Goal: Task Accomplishment & Management: Manage account settings

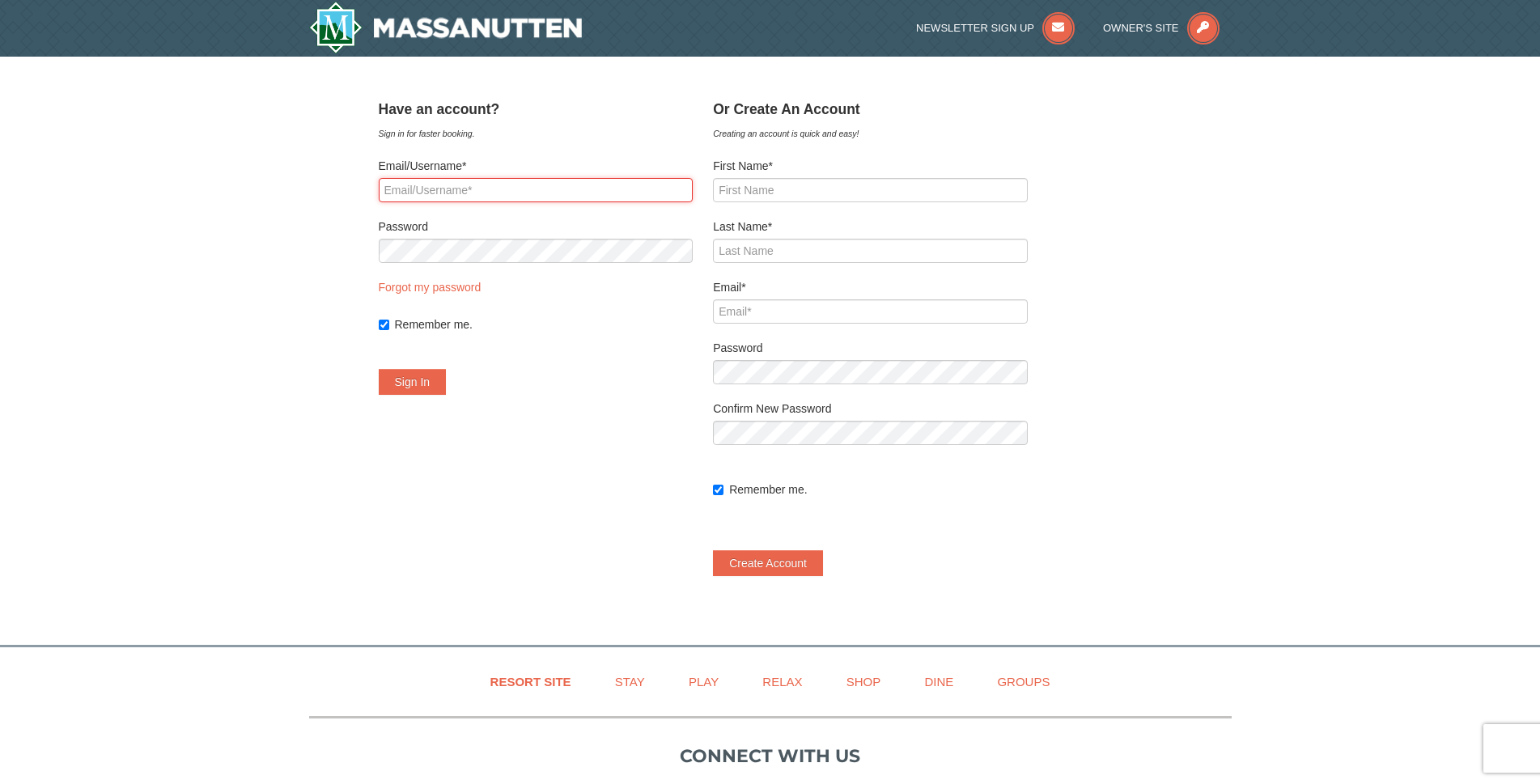
click at [549, 189] on input "Email/Username*" at bounding box center [536, 189] width 315 height 24
type input "[EMAIL_ADDRESS][DOMAIN_NAME]"
click at [432, 381] on button "Sign In" at bounding box center [412, 382] width 68 height 26
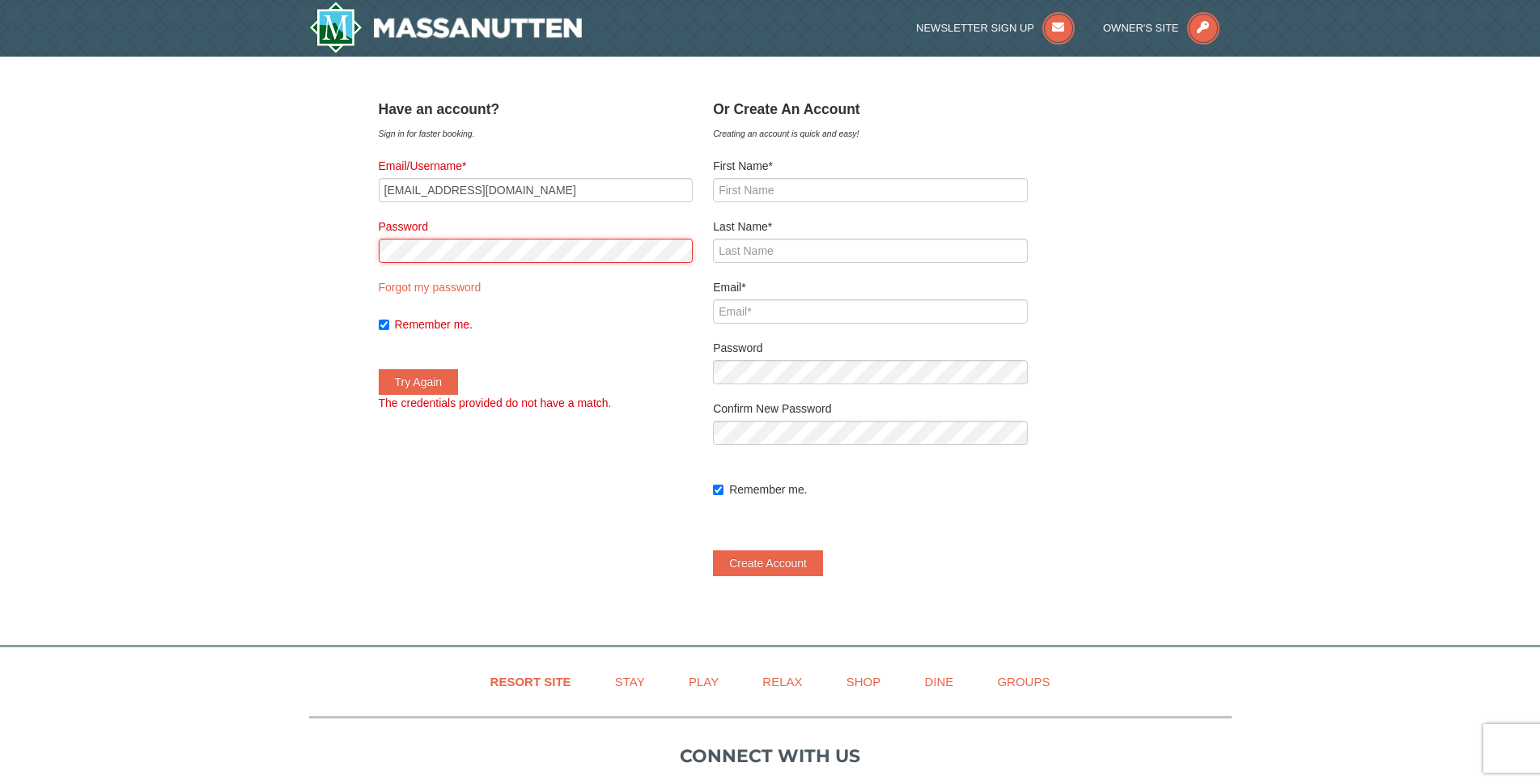
click at [381, 260] on div "﻿ Have an account? Sign in for faster booking. Email/Username* [EMAIL_ADDRESS][…" at bounding box center [770, 343] width 783 height 499
click at [379, 369] on button "Try Again" at bounding box center [419, 382] width 80 height 26
click at [528, 189] on input "[EMAIL_ADDRESS][DOMAIN_NAME]" at bounding box center [536, 189] width 315 height 24
click at [1202, 25] on icon at bounding box center [1203, 28] width 33 height 33
